Goal: Navigation & Orientation: Go to known website

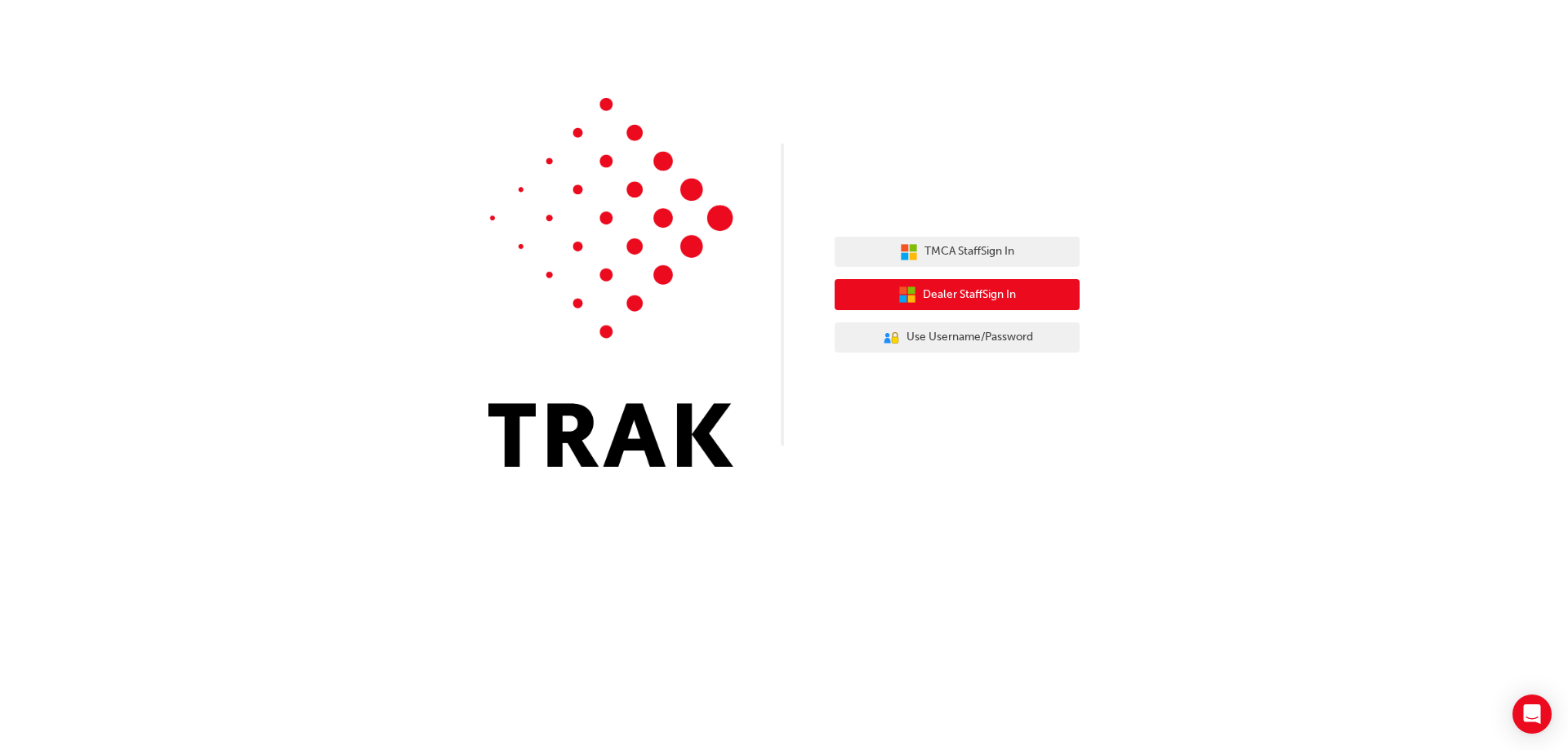
click at [991, 302] on span "Dealer Staff Sign In" at bounding box center [969, 295] width 94 height 19
